Goal: Task Accomplishment & Management: Use online tool/utility

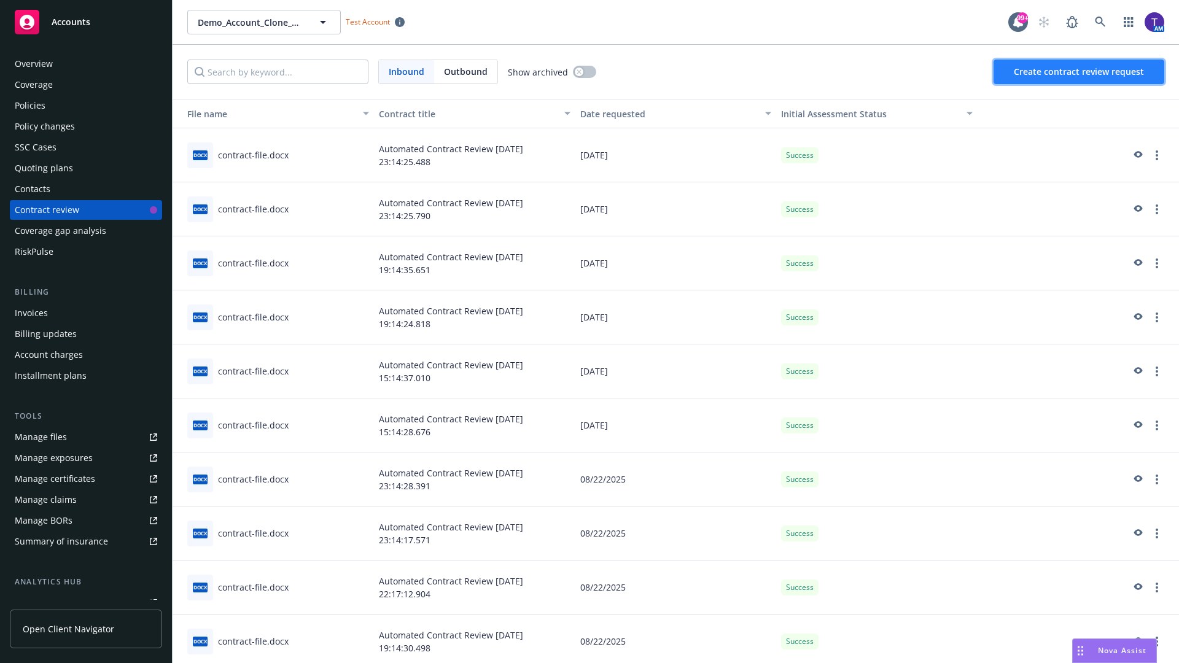
click at [1079, 72] on span "Create contract review request" at bounding box center [1079, 72] width 130 height 12
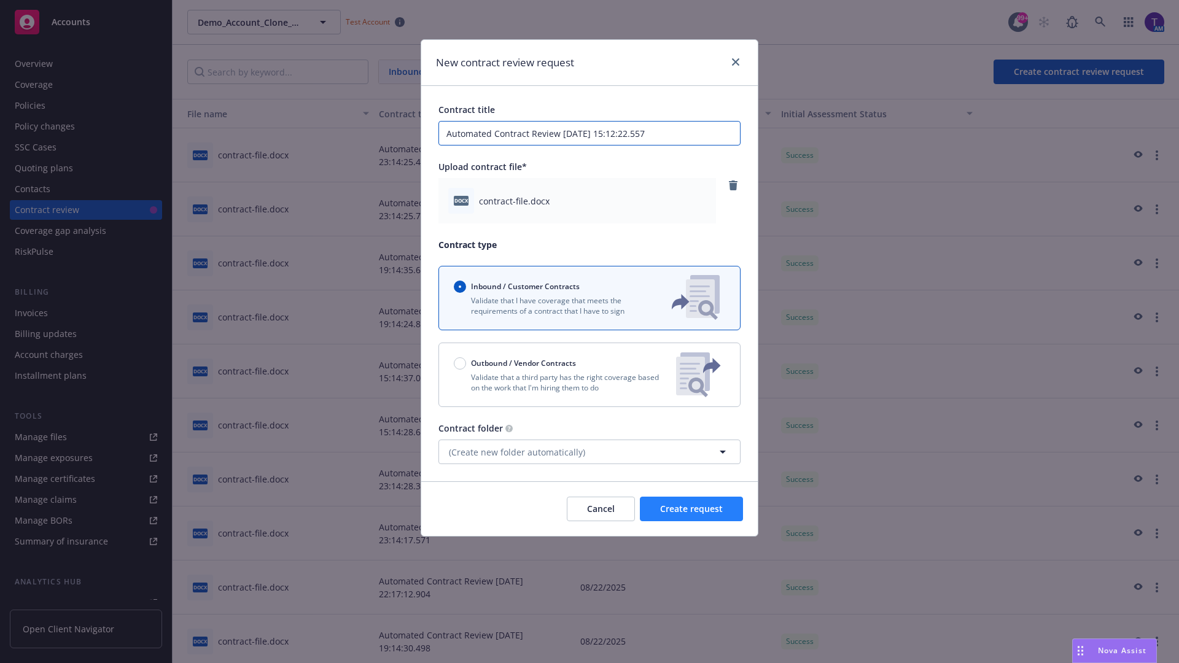
type input "Automated Contract Review 08-26-2025 15:12:22.557"
click at [691, 509] on span "Create request" at bounding box center [691, 509] width 63 height 12
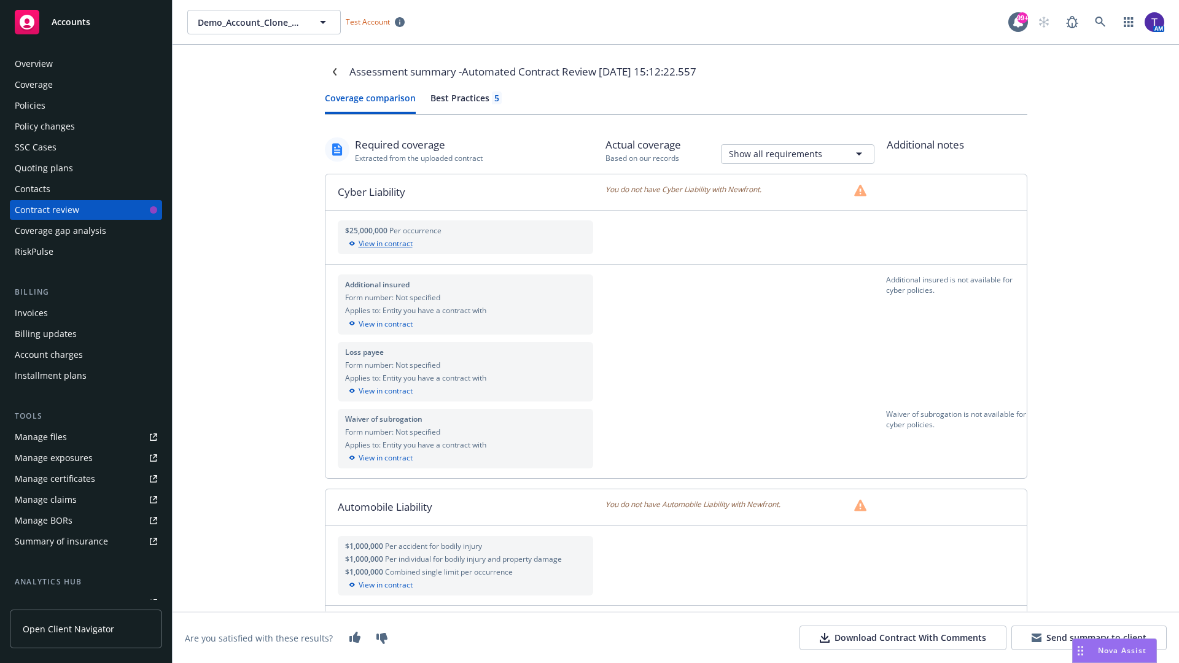
click at [465, 244] on div "View in contract" at bounding box center [465, 243] width 241 height 11
